Goal: Complete application form

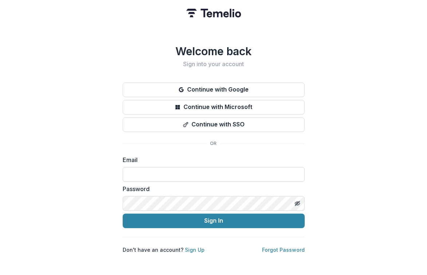
click at [211, 170] on input at bounding box center [214, 174] width 182 height 15
type input "**********"
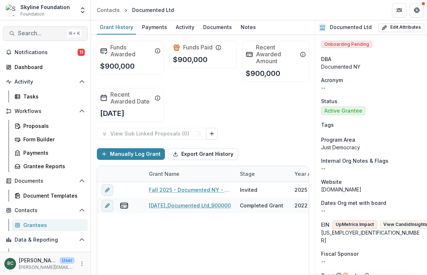
click at [45, 33] on span "Search..." at bounding box center [41, 33] width 46 height 7
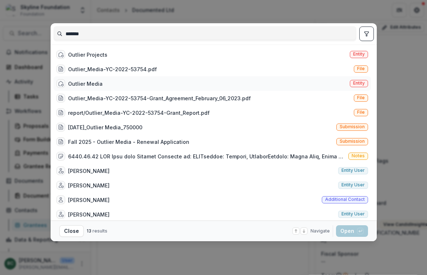
type input "*******"
click at [250, 87] on div "Outlier Media Entity" at bounding box center [211, 83] width 317 height 15
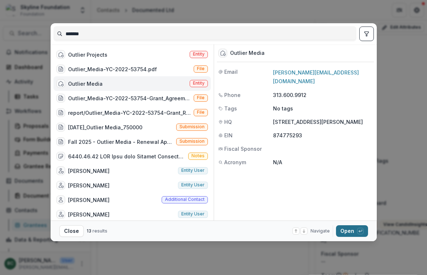
click at [348, 234] on button "Open with enter key" at bounding box center [352, 232] width 32 height 12
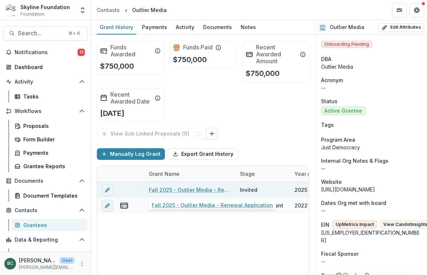
click at [207, 192] on link "Fall 2025 - Outlier Media - Renewal Application" at bounding box center [190, 190] width 82 height 8
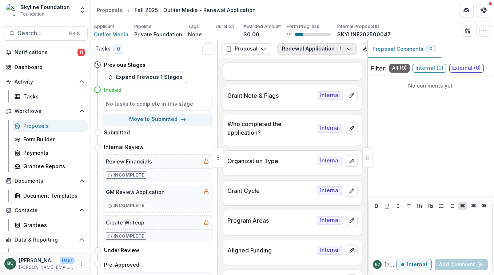
click at [311, 48] on button "Renewal Application 1" at bounding box center [317, 49] width 80 height 12
click at [426, 31] on button "button" at bounding box center [486, 31] width 12 height 12
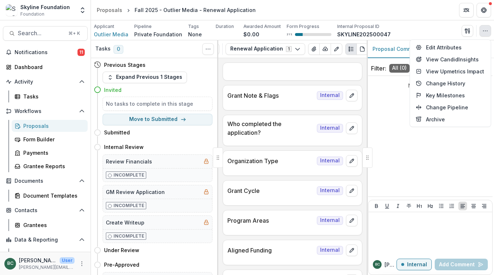
click at [426, 31] on button "button" at bounding box center [486, 31] width 12 height 12
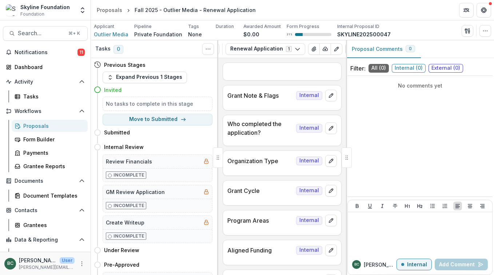
click at [348, 158] on div at bounding box center [347, 158] width 10 height 20
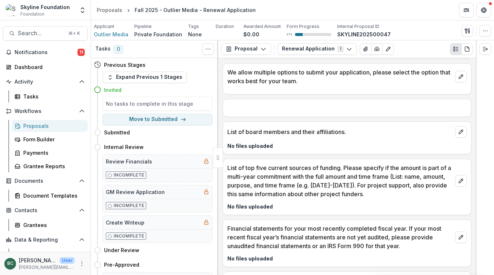
scroll to position [1456, 0]
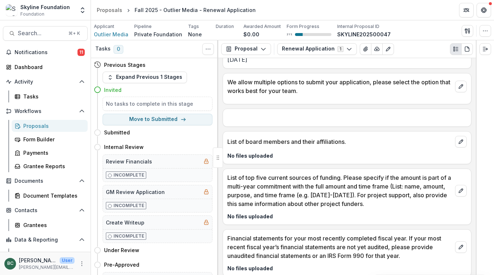
click at [426, 142] on p "List of board members and their affiliations." at bounding box center [339, 142] width 225 height 9
click at [426, 145] on button "edit" at bounding box center [461, 142] width 12 height 12
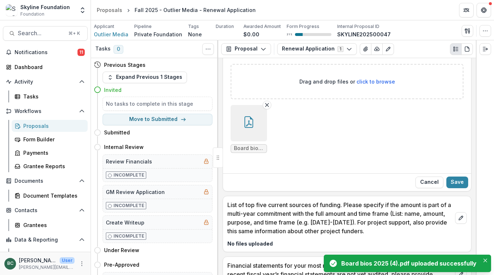
scroll to position [1555, 0]
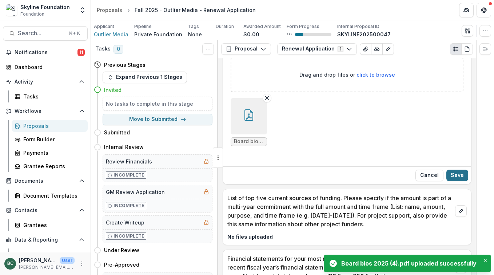
click at [426, 176] on button "Save" at bounding box center [458, 176] width 22 height 12
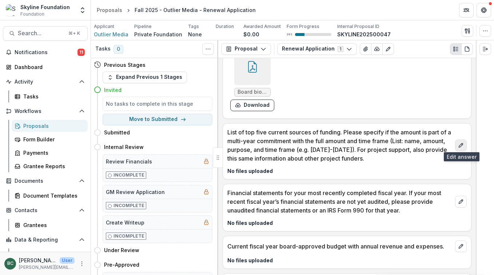
scroll to position [1568, 0]
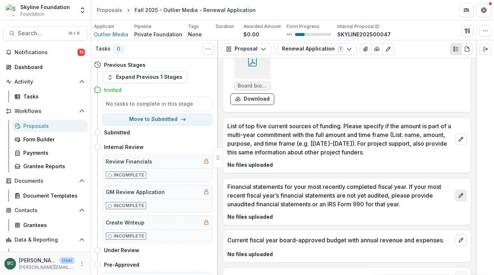
click at [426, 199] on button "edit" at bounding box center [461, 196] width 12 height 12
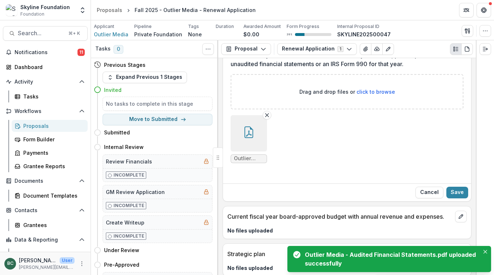
scroll to position [1716, 0]
click at [426, 191] on button "Save" at bounding box center [458, 192] width 22 height 12
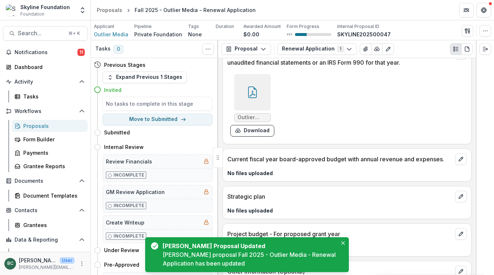
scroll to position [1771, 0]
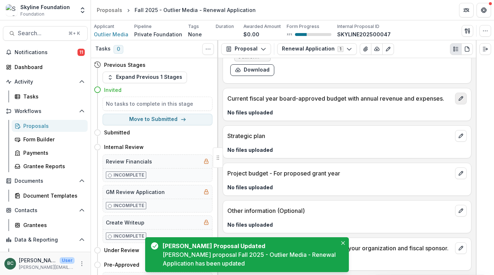
click at [426, 99] on icon "edit" at bounding box center [461, 99] width 6 height 6
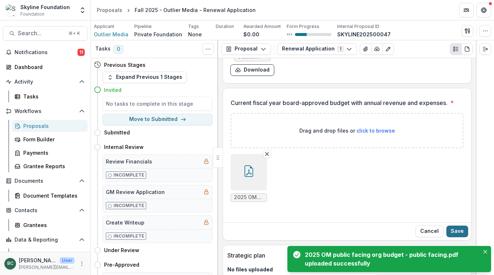
click at [426, 232] on button "Save" at bounding box center [458, 232] width 22 height 12
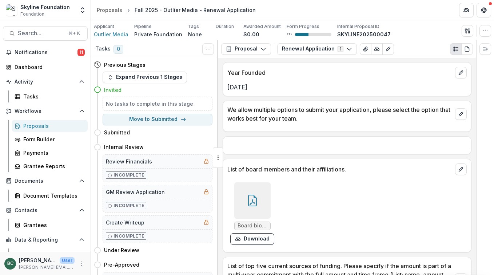
scroll to position [1526, 0]
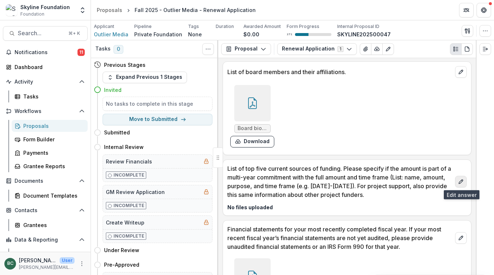
click at [426, 182] on icon "edit" at bounding box center [461, 182] width 6 height 6
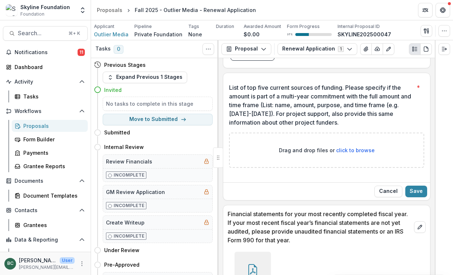
scroll to position [1611, 0]
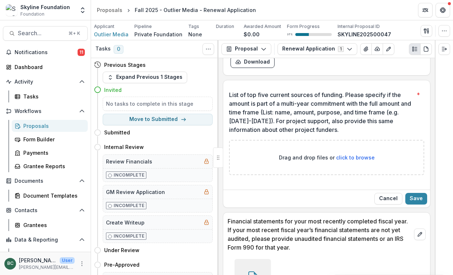
click at [354, 161] on p "Drag and drop files or click to browse" at bounding box center [327, 158] width 96 height 8
type input "**********"
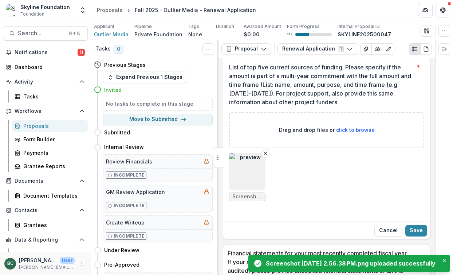
scroll to position [1666, 0]
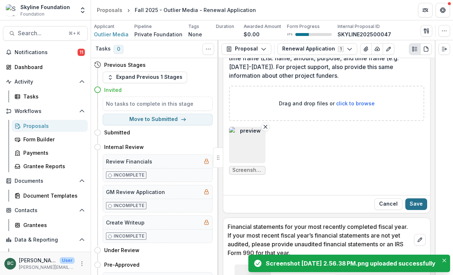
click at [415, 203] on button "Save" at bounding box center [416, 205] width 22 height 12
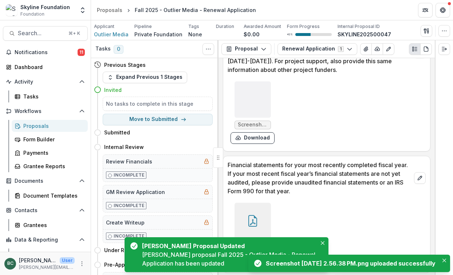
scroll to position [1726, 0]
